Goal: Information Seeking & Learning: Learn about a topic

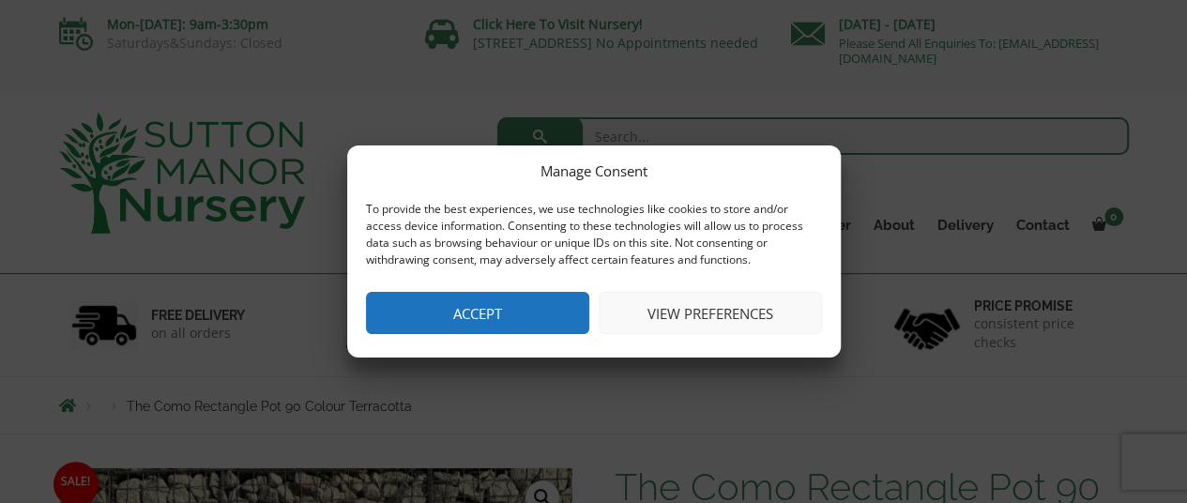
click at [546, 303] on button "Accept" at bounding box center [477, 313] width 223 height 42
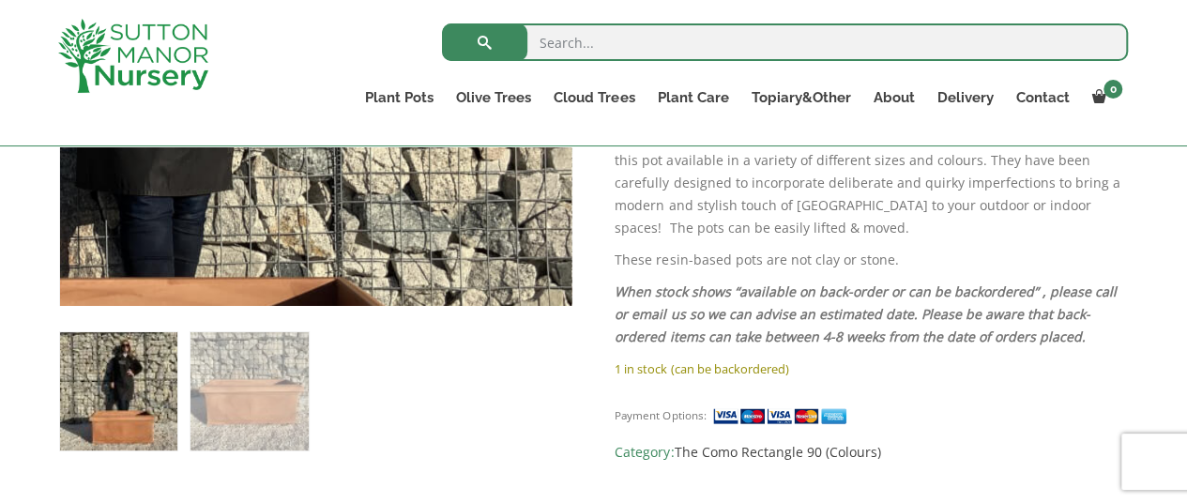
scroll to position [643, 0]
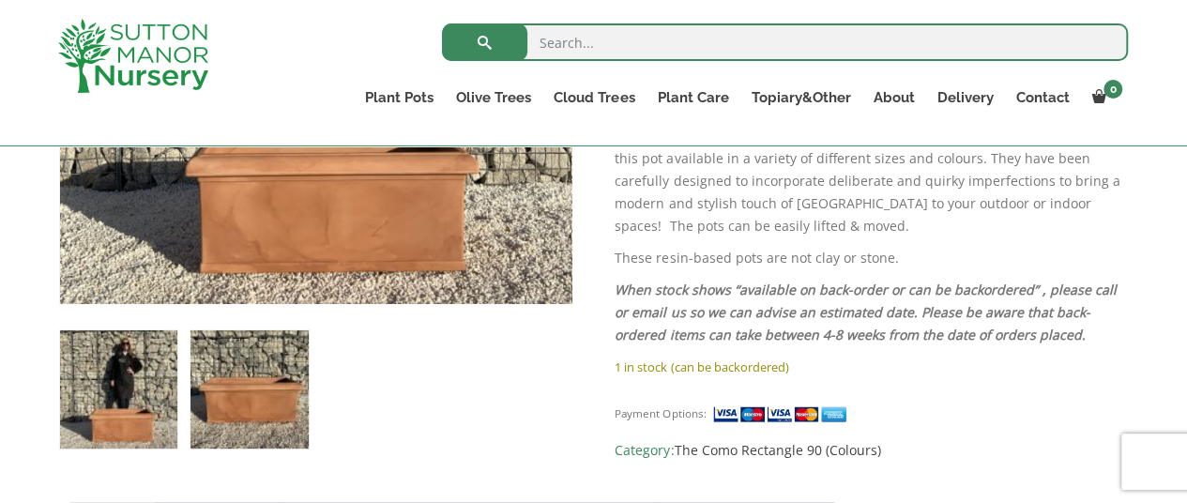
click at [276, 412] on img at bounding box center [249, 388] width 117 height 117
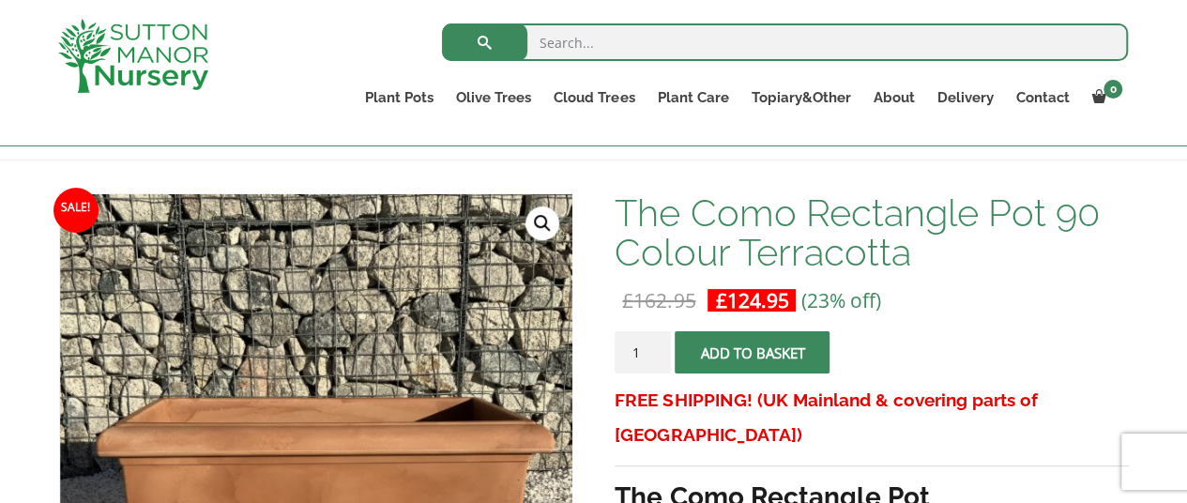
scroll to position [237, 0]
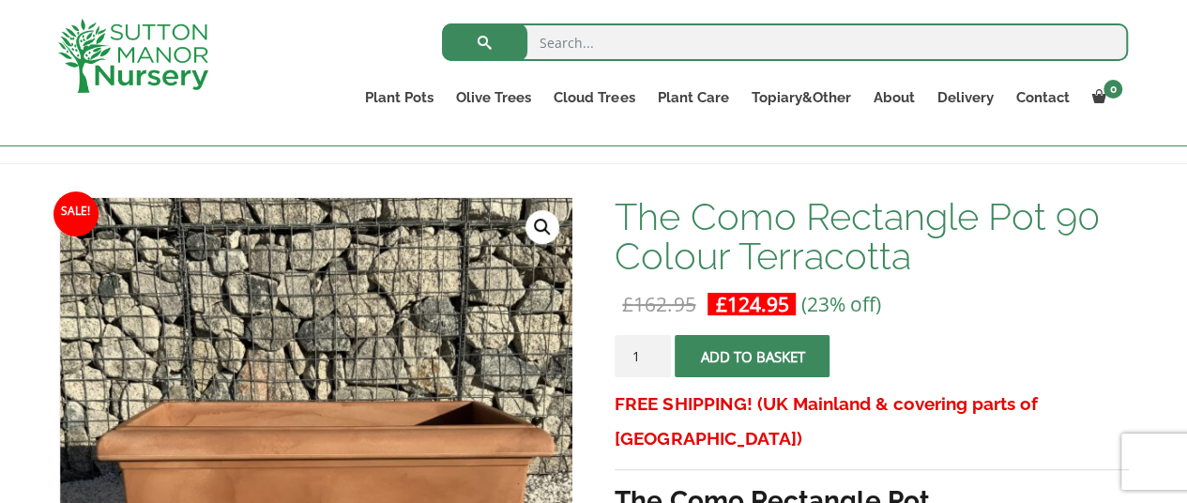
click at [623, 43] on input "search" at bounding box center [785, 42] width 686 height 38
type input "terracotta"
click at [442, 23] on button "submit" at bounding box center [484, 42] width 85 height 38
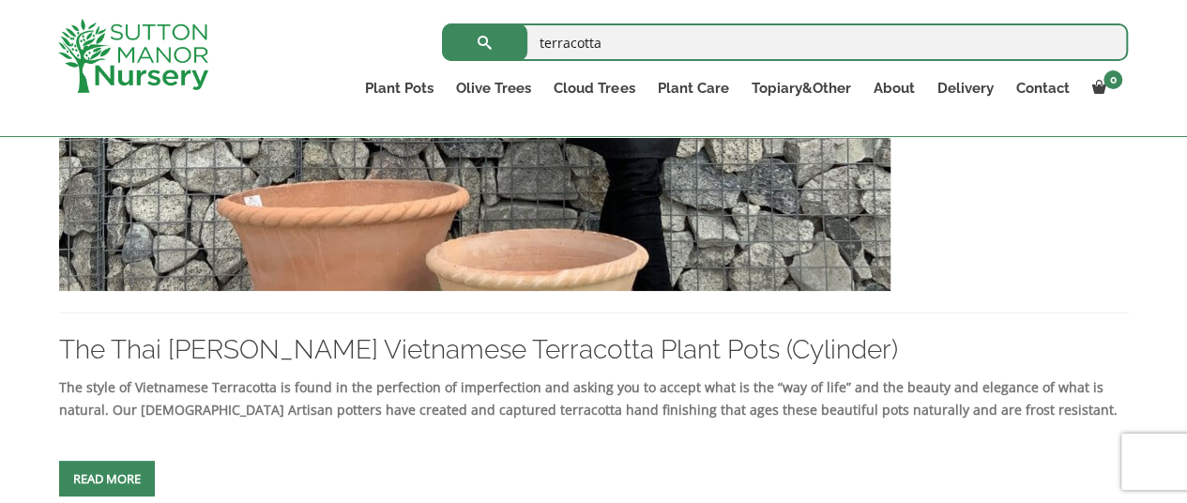
scroll to position [2058, 0]
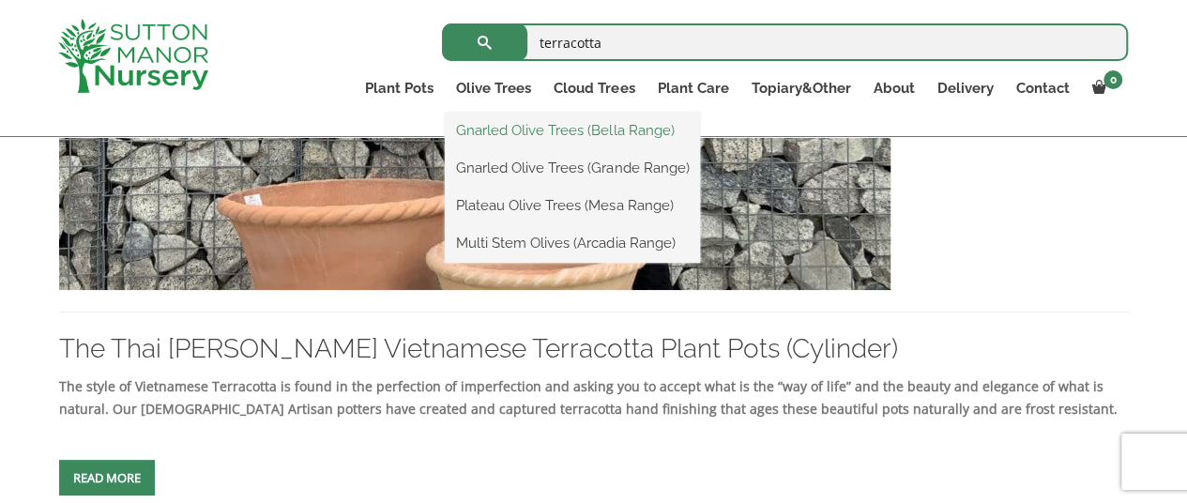
click at [541, 130] on link "Gnarled Olive Trees (Bella Range)" at bounding box center [572, 130] width 255 height 28
click at [544, 167] on link "Gnarled Olive Trees (Grande Range)" at bounding box center [572, 168] width 255 height 28
click at [552, 200] on link "Plateau Olive Trees (Mesa Range)" at bounding box center [572, 205] width 255 height 28
click at [568, 244] on link "Multi Stem Olives (Arcadia Range)" at bounding box center [572, 243] width 255 height 28
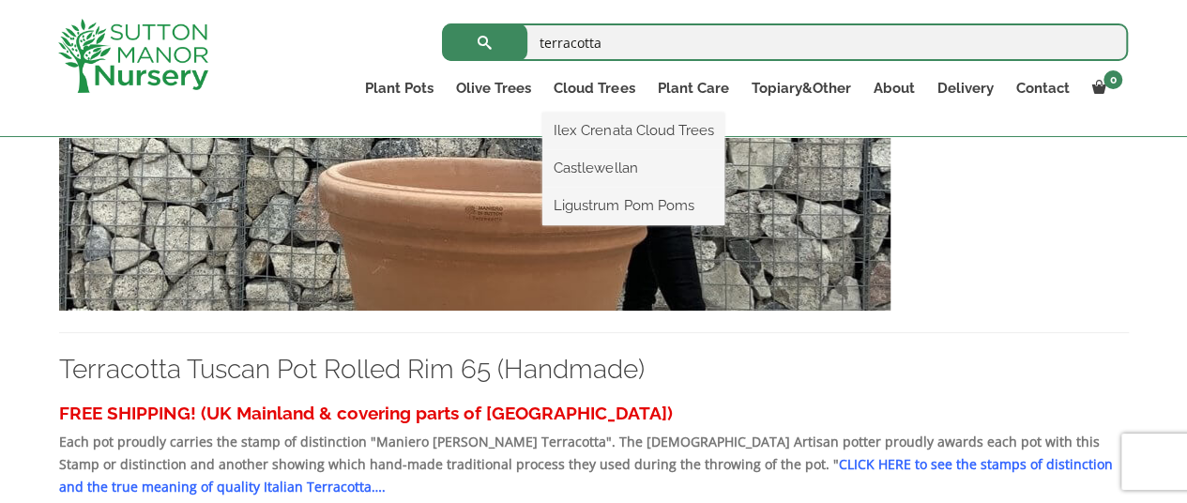
scroll to position [570, 0]
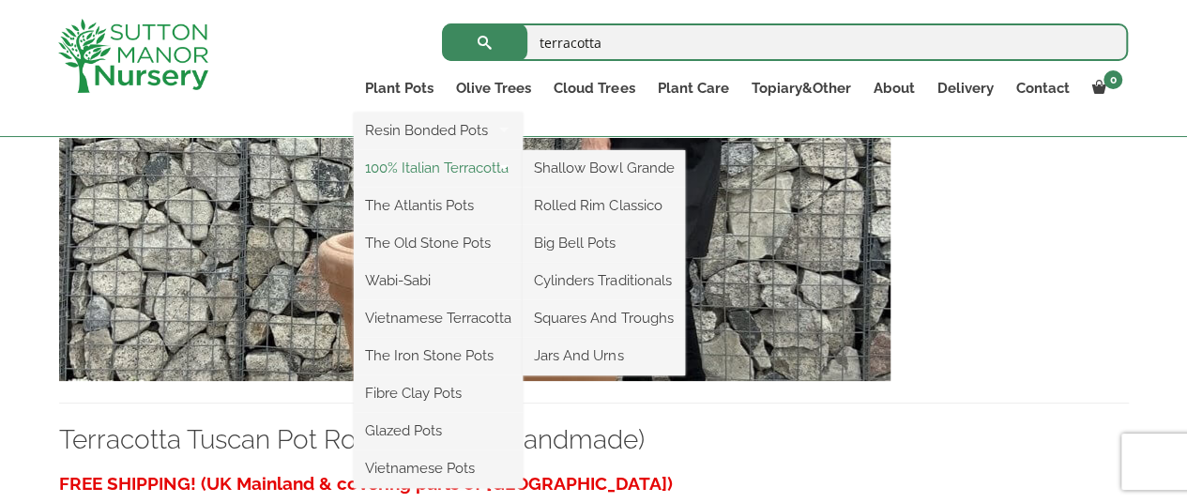
click at [426, 177] on link "100% Italian Terracotta" at bounding box center [438, 168] width 169 height 28
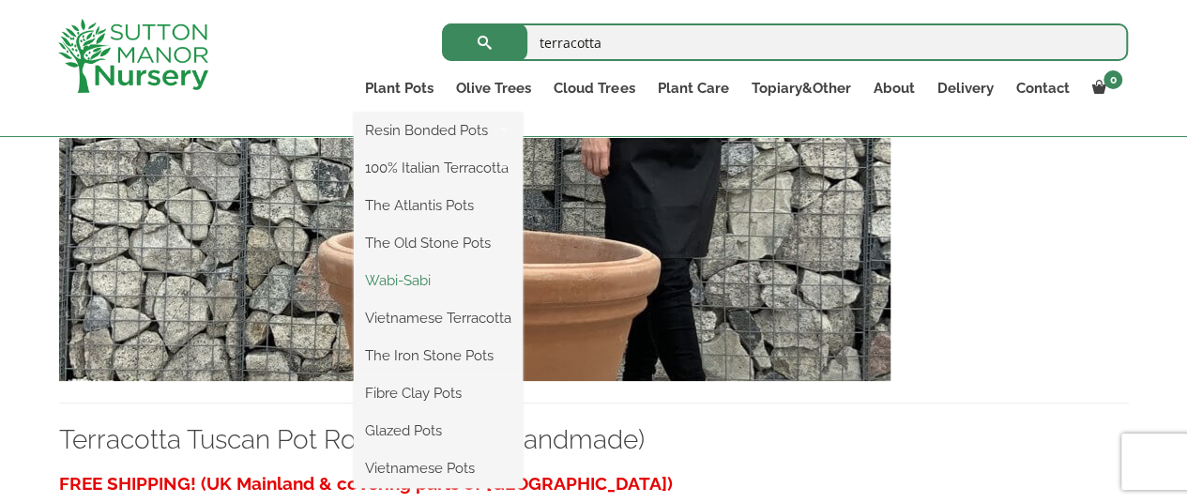
click at [421, 279] on link "Wabi-Sabi" at bounding box center [438, 281] width 169 height 28
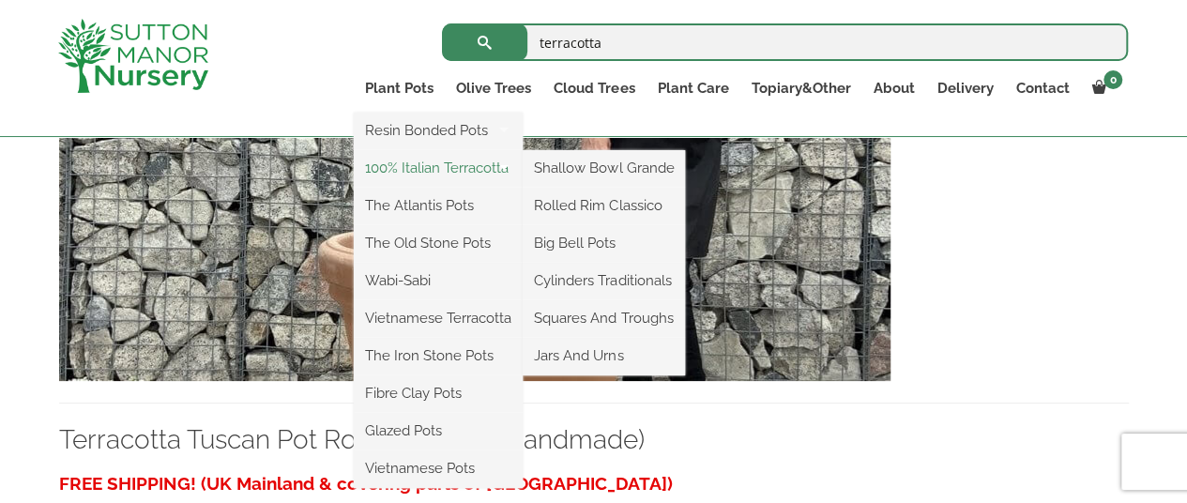
click at [462, 172] on link "100% Italian Terracotta" at bounding box center [438, 168] width 169 height 28
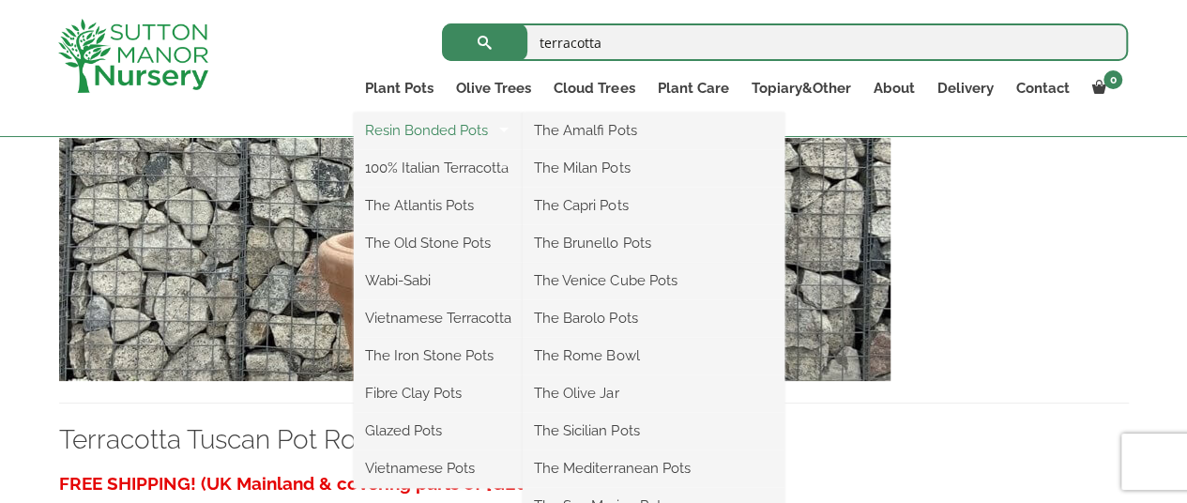
click at [466, 137] on link "Resin Bonded Pots" at bounding box center [438, 130] width 169 height 28
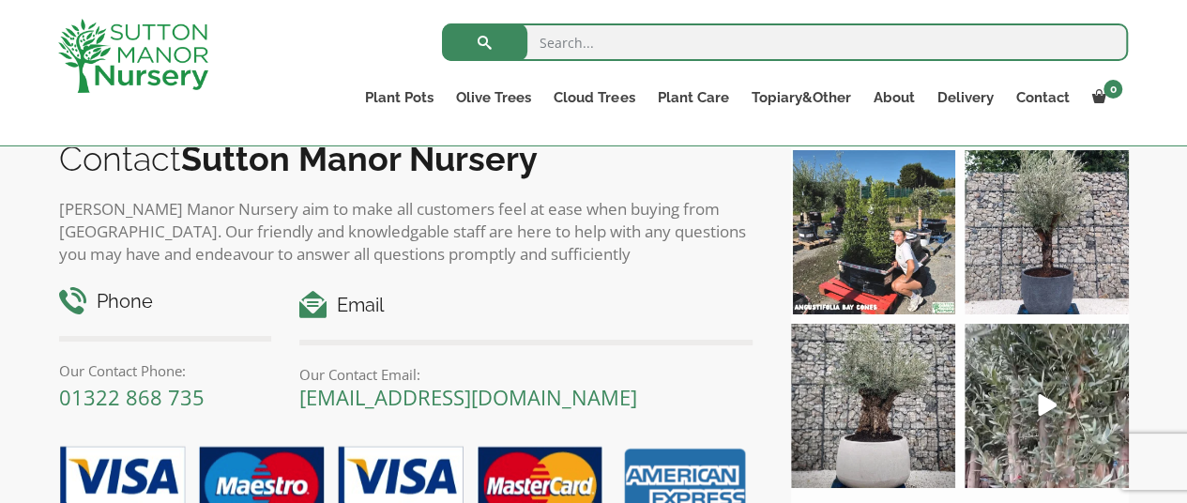
scroll to position [1960, 0]
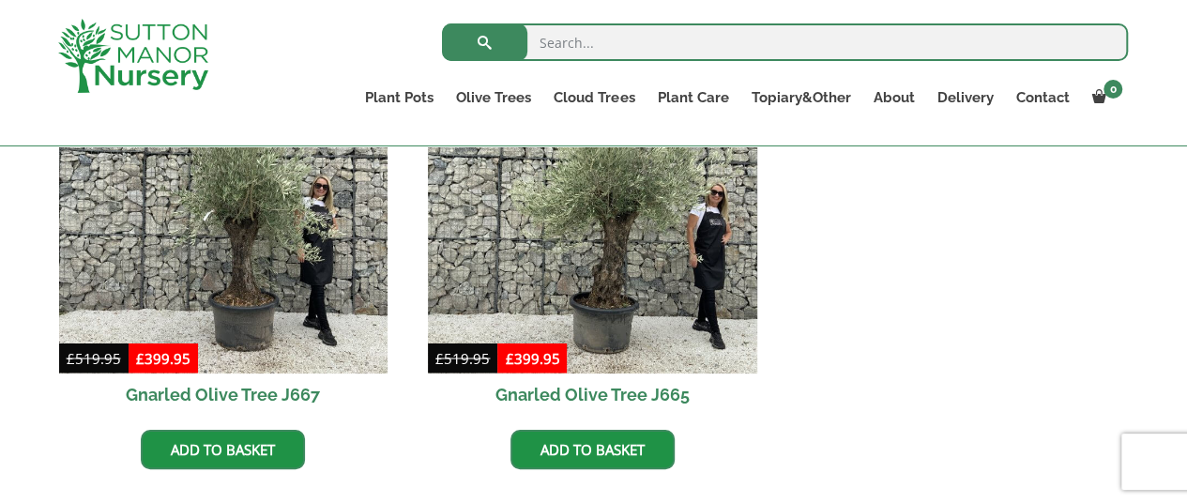
scroll to position [1513, 0]
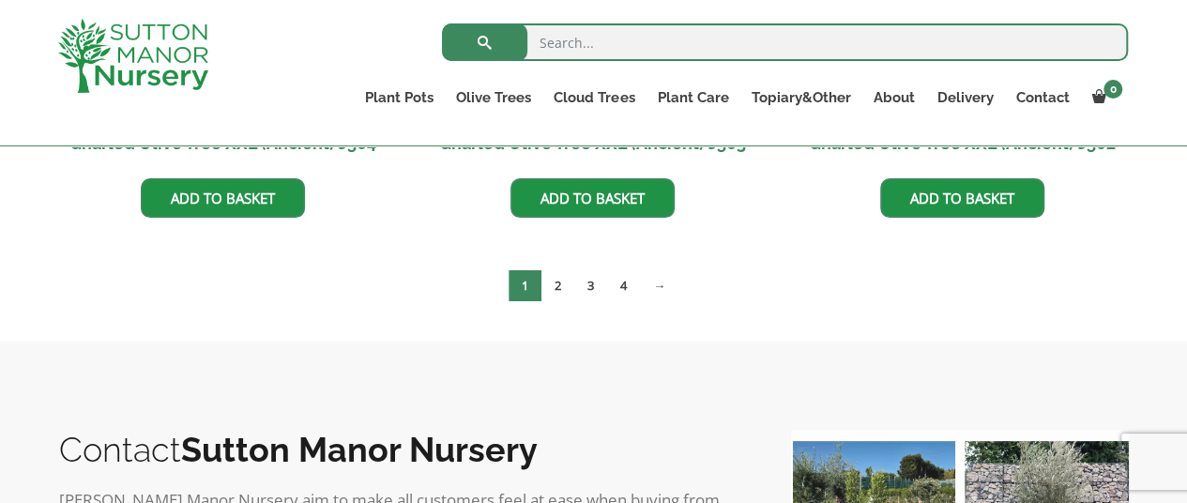
scroll to position [3255, 0]
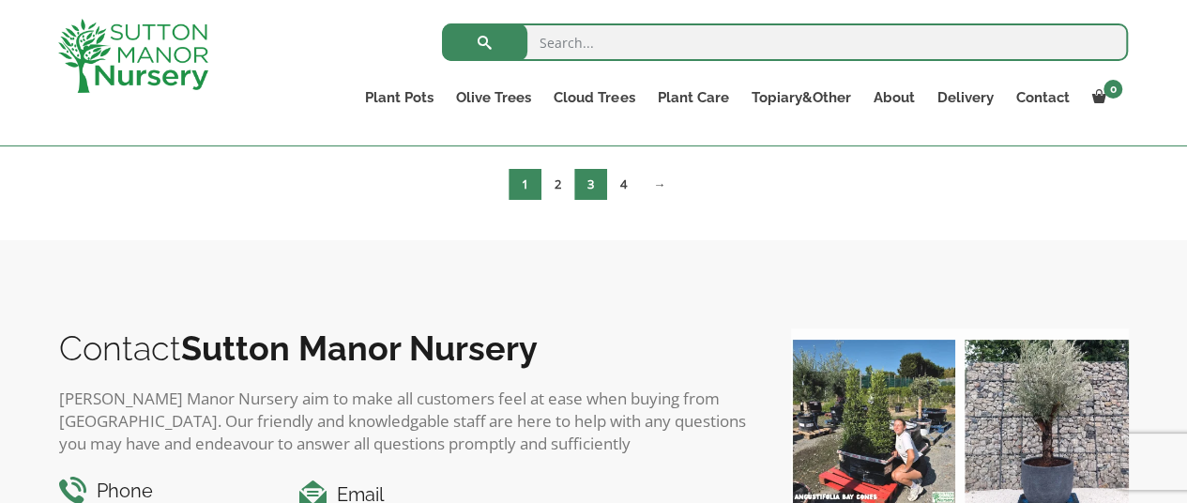
click at [598, 191] on link "3" at bounding box center [590, 184] width 33 height 31
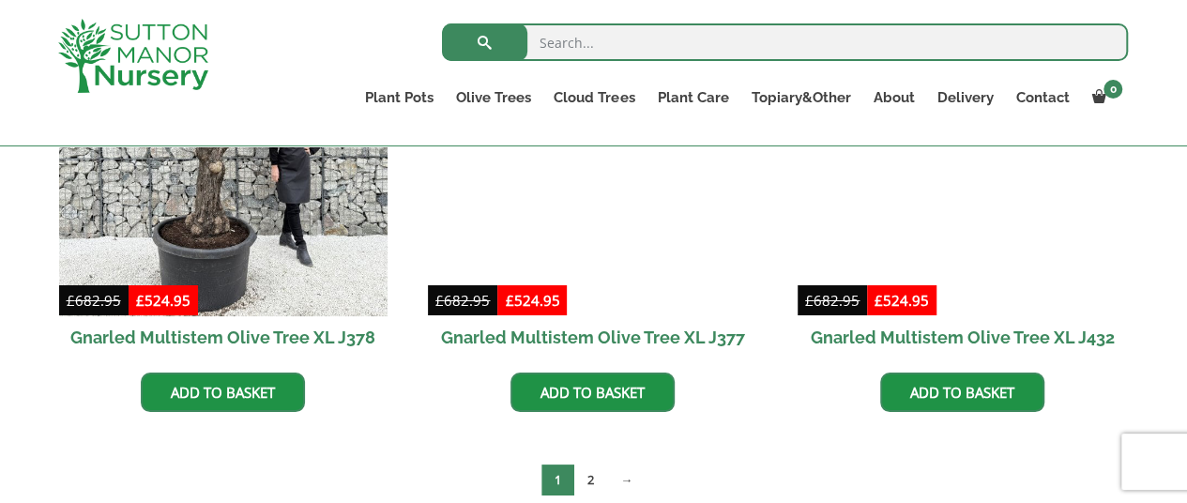
scroll to position [3295, 0]
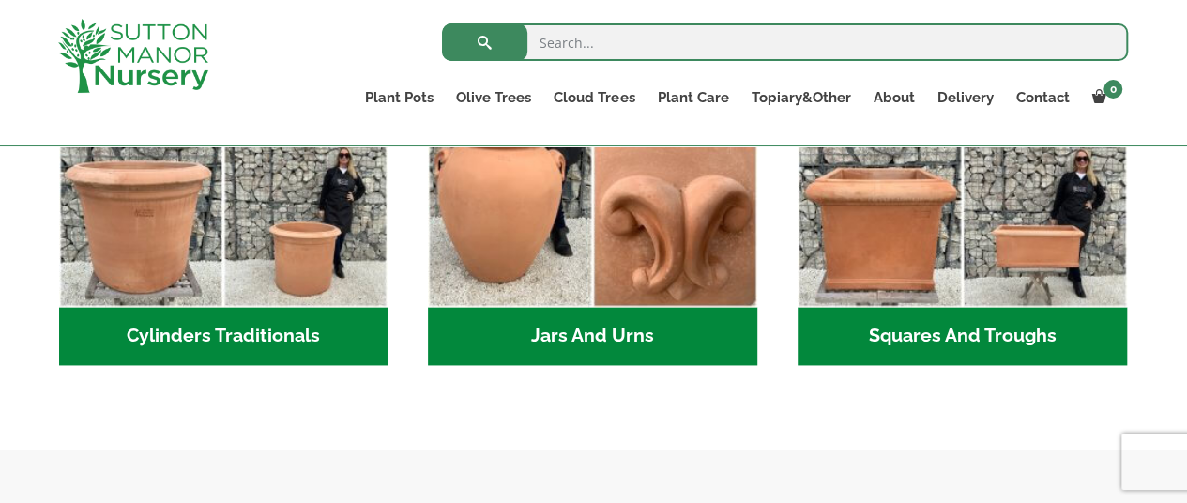
scroll to position [1193, 0]
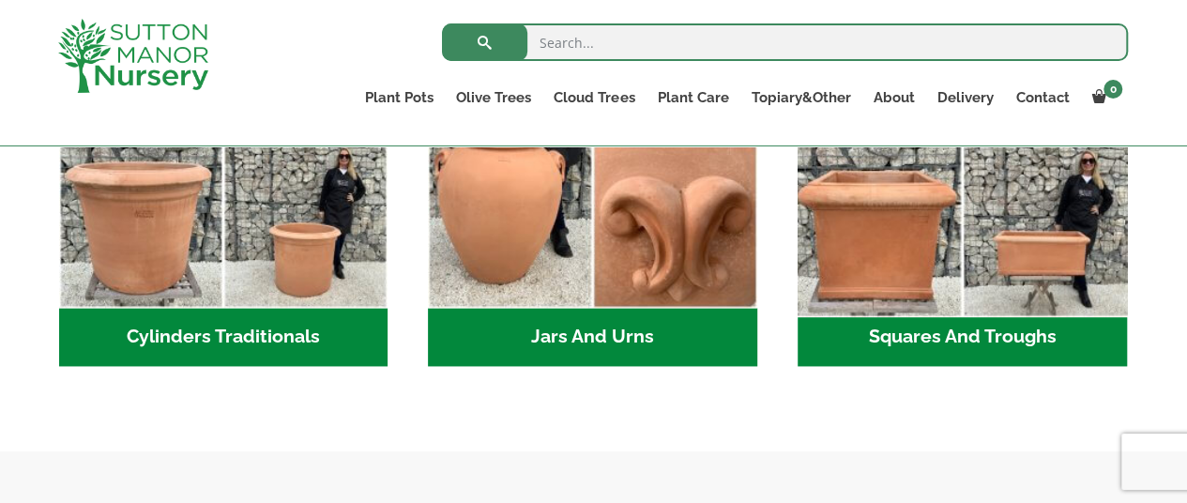
click at [856, 232] on img "Visit product category Squares And Troughs" at bounding box center [961, 143] width 345 height 345
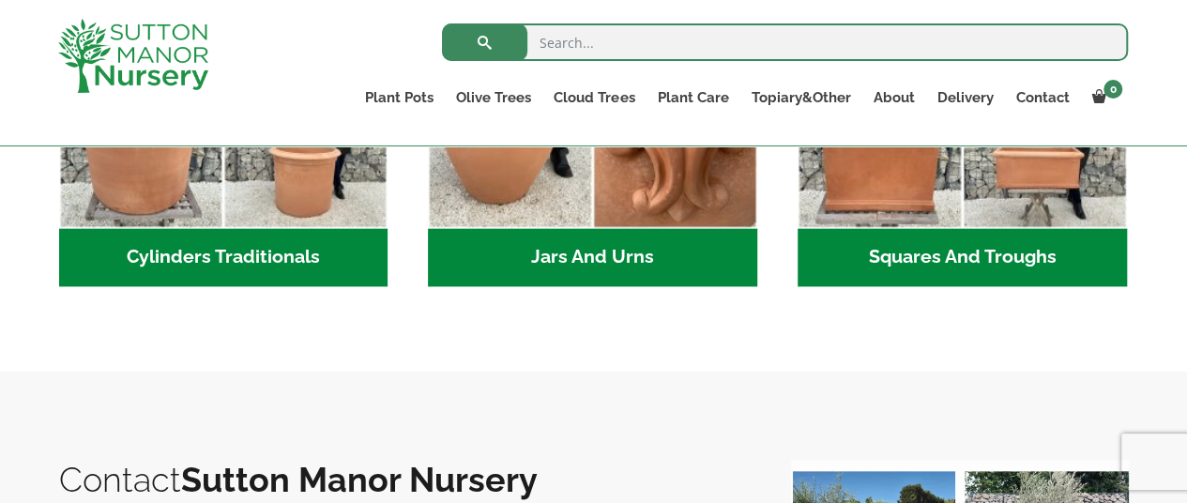
scroll to position [1275, 0]
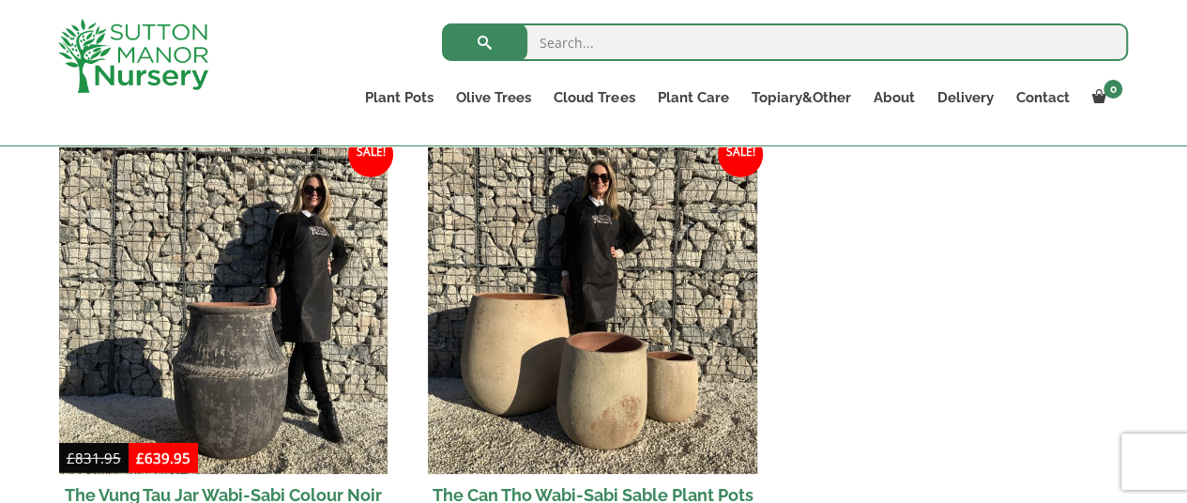
scroll to position [2564, 0]
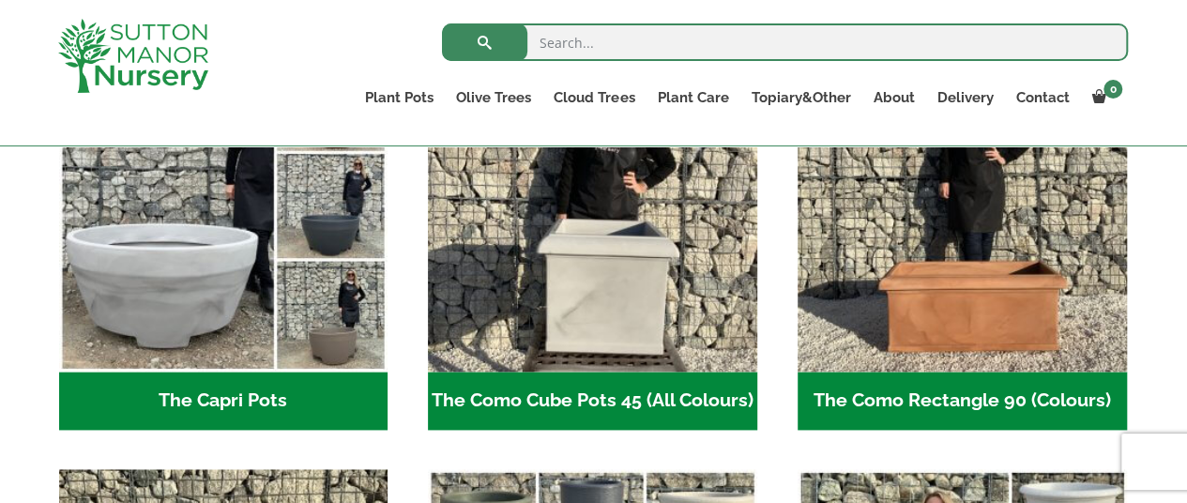
scroll to position [1045, 0]
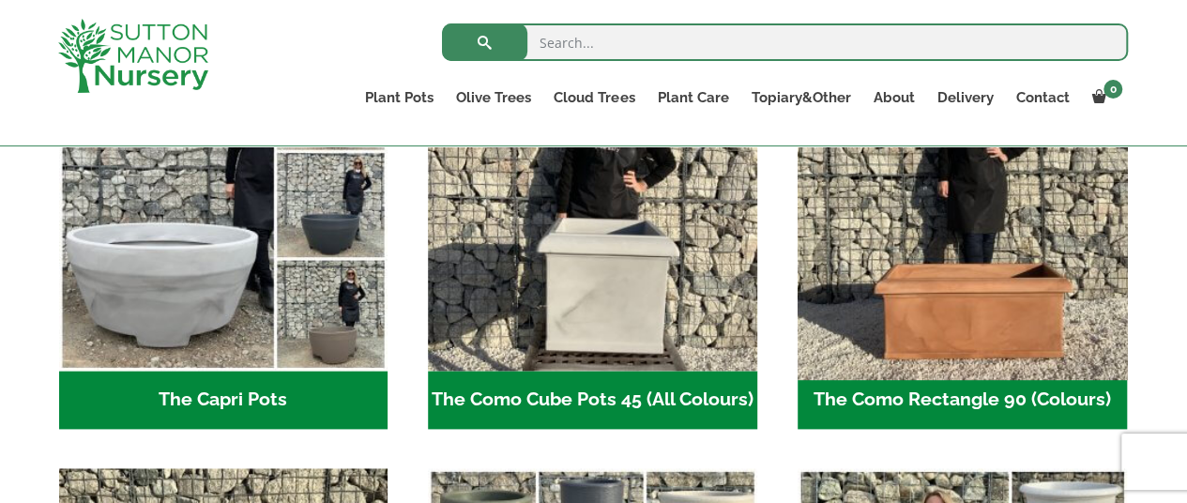
click at [1032, 292] on img "Visit product category The Como Rectangle 90 (Colours)" at bounding box center [961, 206] width 345 height 345
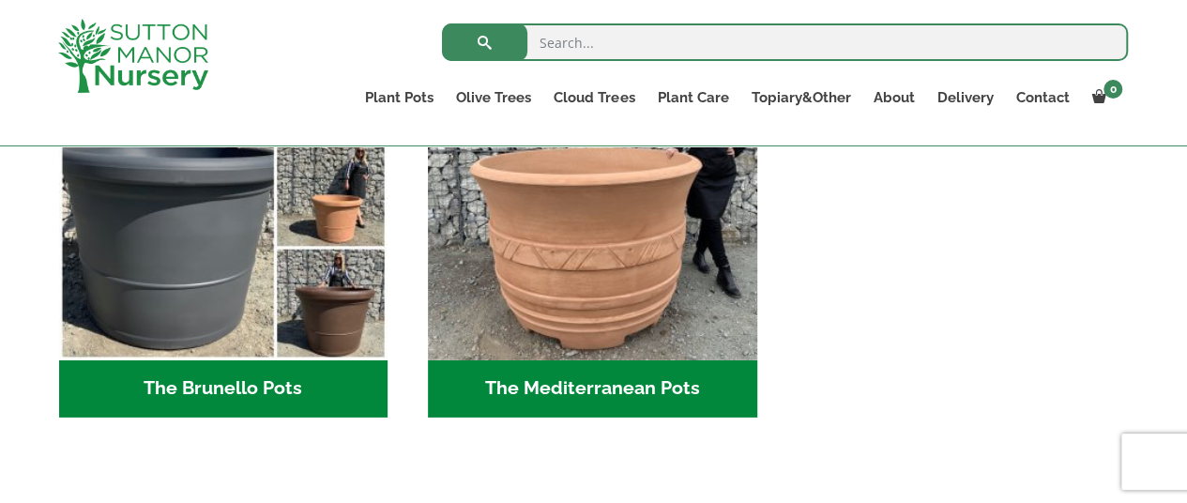
scroll to position [2762, 0]
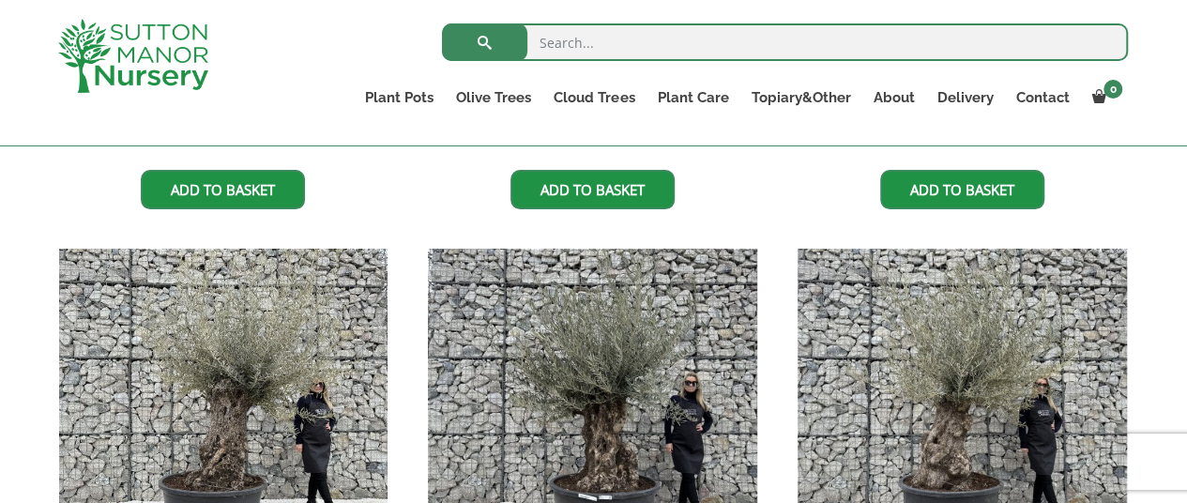
scroll to position [2574, 0]
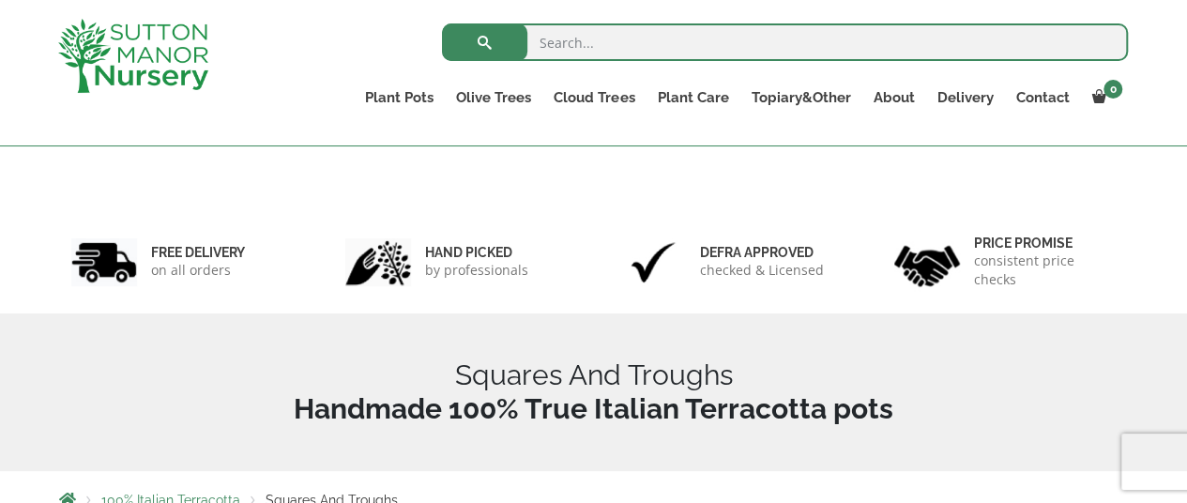
scroll to position [239, 0]
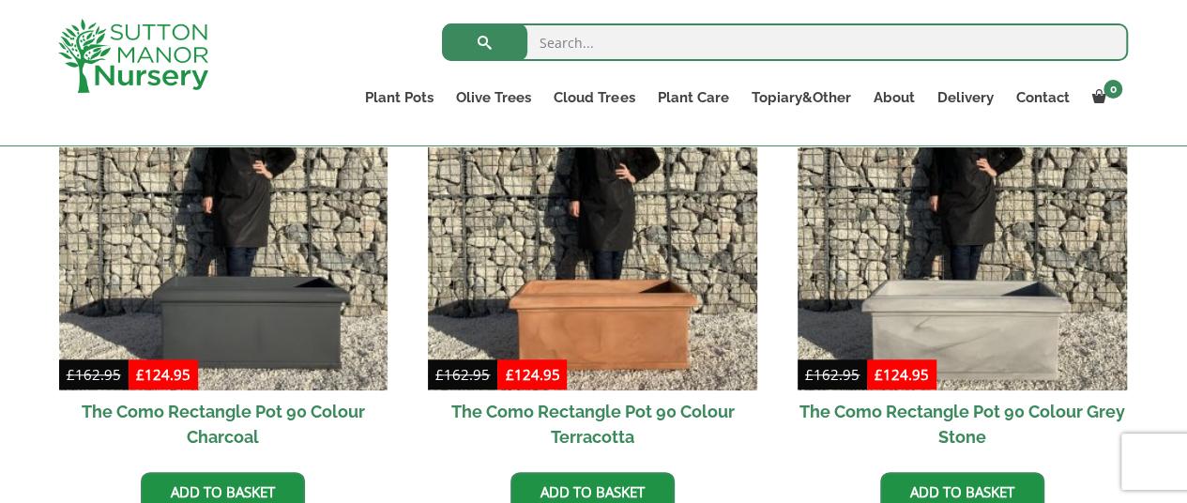
scroll to position [646, 0]
